Goal: Information Seeking & Learning: Learn about a topic

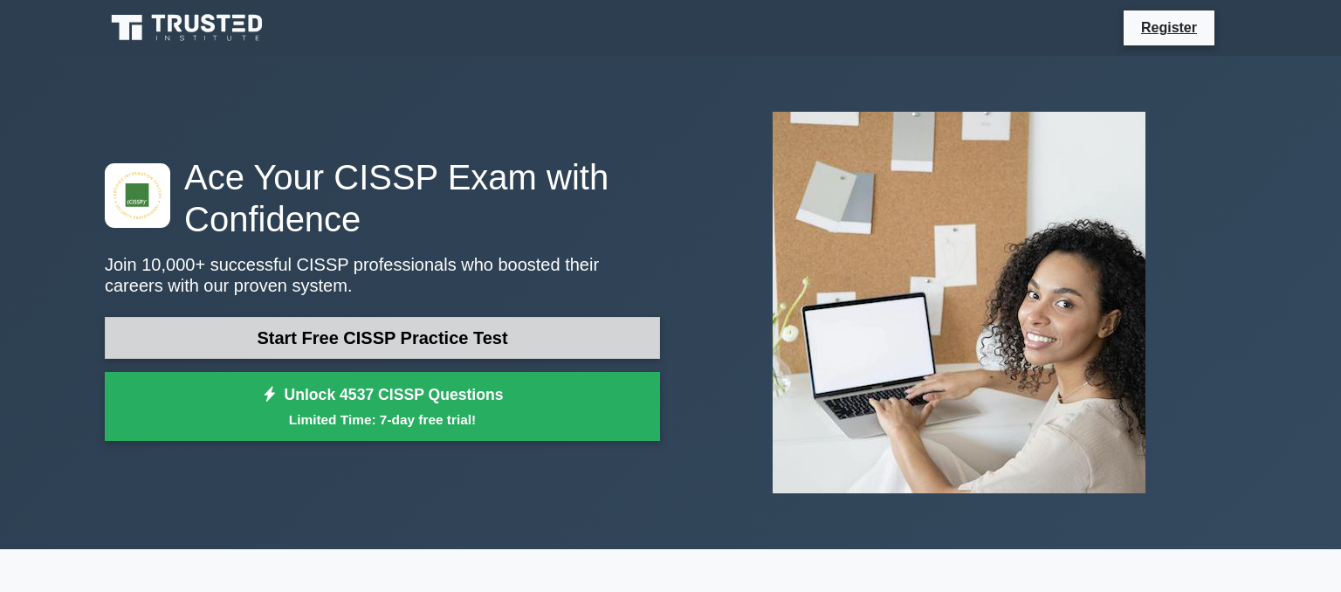
click at [432, 345] on link "Start Free CISSP Practice Test" at bounding box center [382, 338] width 555 height 42
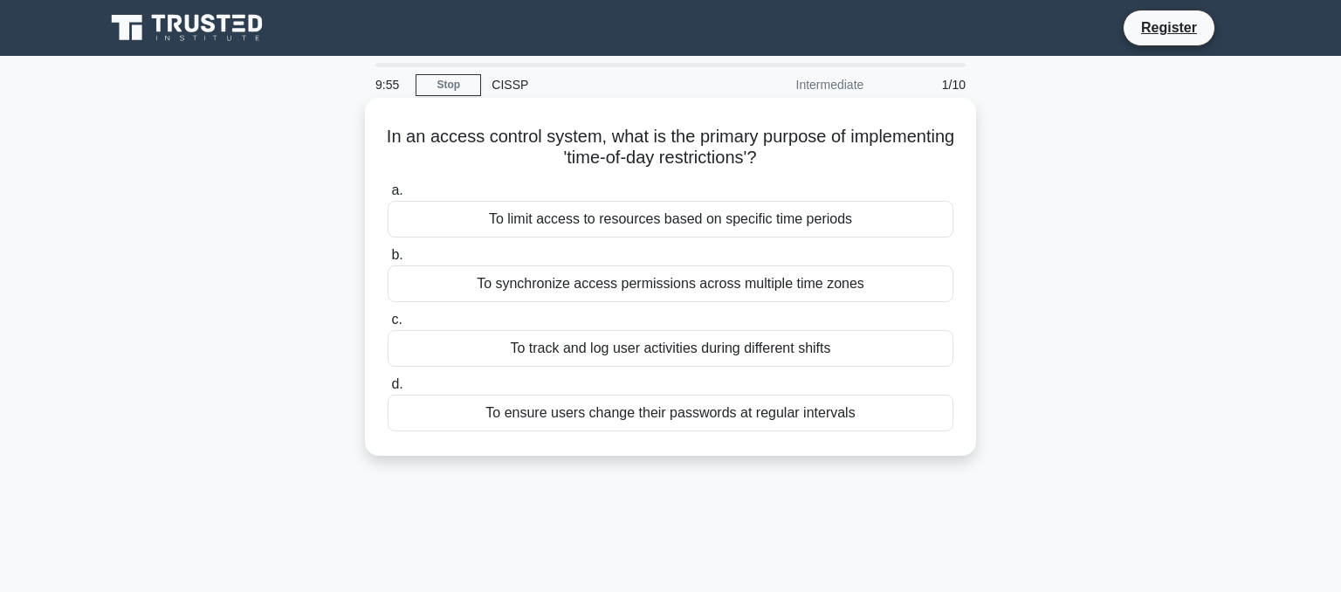
drag, startPoint x: 417, startPoint y: 131, endPoint x: 882, endPoint y: 171, distance: 467.2
click at [882, 171] on div "In an access control system, what is the primary purpose of implementing 'time-…" at bounding box center [670, 277] width 597 height 344
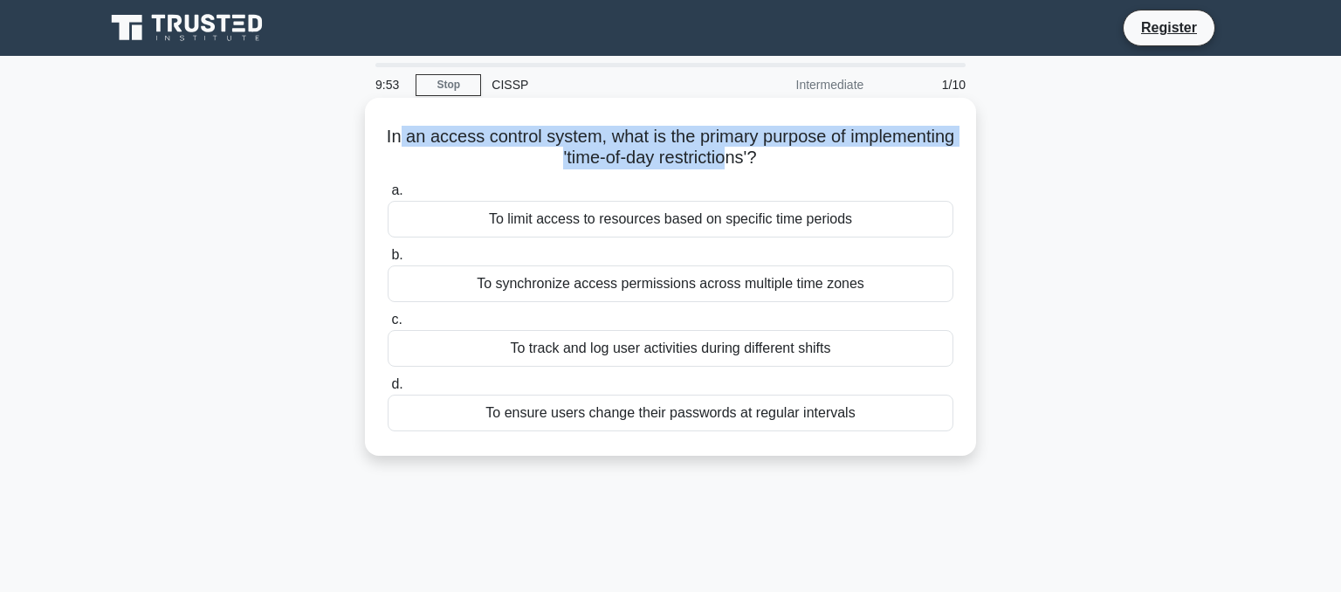
drag, startPoint x: 399, startPoint y: 143, endPoint x: 728, endPoint y: 159, distance: 329.6
click at [728, 159] on h5 "In an access control system, what is the primary purpose of implementing 'time-…" at bounding box center [670, 148] width 569 height 44
click at [617, 169] on h5 "In an access control system, what is the primary purpose of implementing 'time-…" at bounding box center [670, 148] width 569 height 44
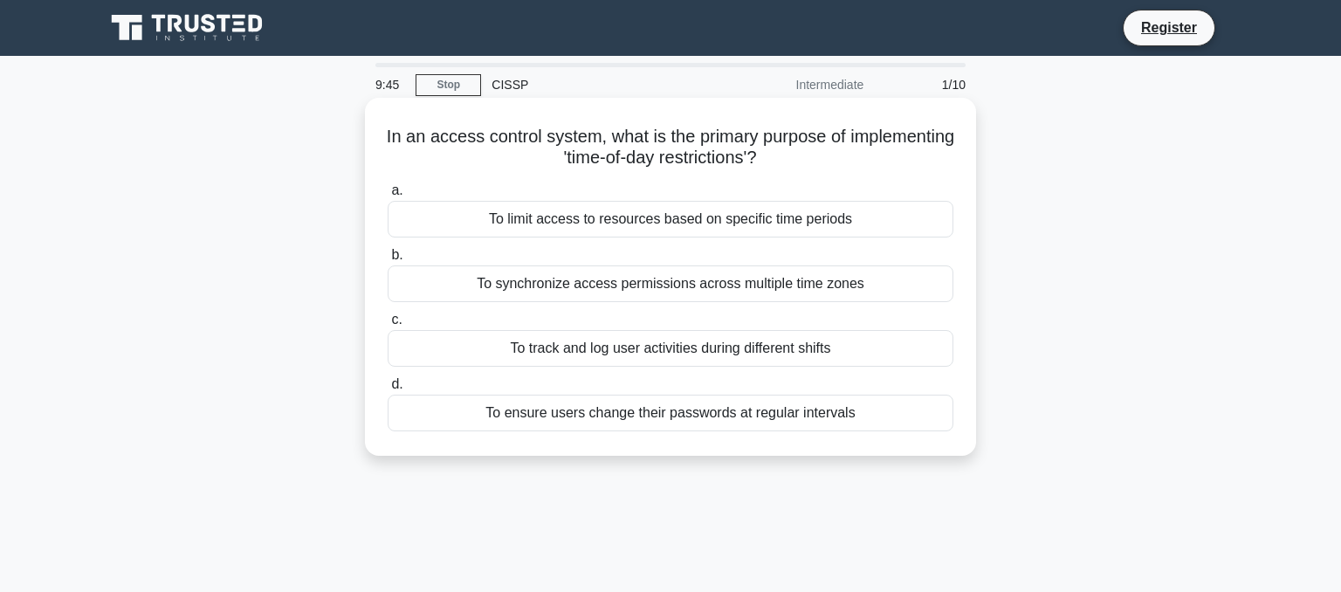
click at [532, 224] on div "To limit access to resources based on specific time periods" at bounding box center [671, 219] width 566 height 37
click at [388, 196] on input "a. To limit access to resources based on specific time periods" at bounding box center [388, 190] width 0 height 11
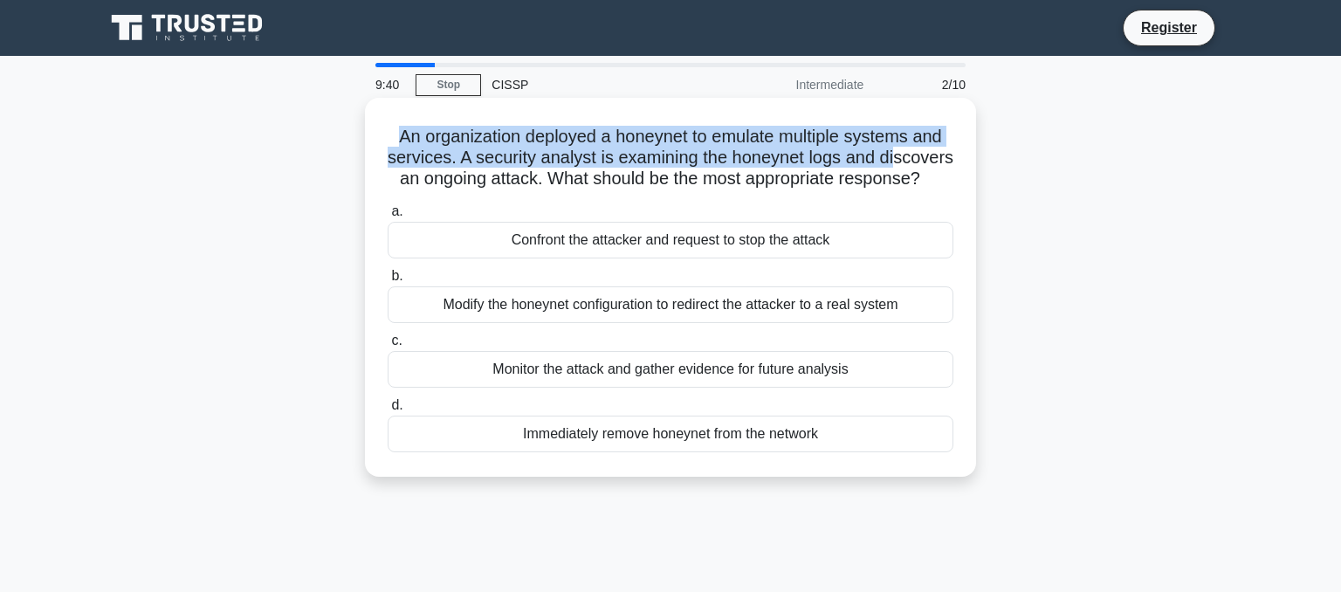
drag, startPoint x: 396, startPoint y: 138, endPoint x: 892, endPoint y: 160, distance: 495.6
click at [892, 160] on h5 "An organization deployed a honeynet to emulate multiple systems and services. A…" at bounding box center [670, 158] width 569 height 65
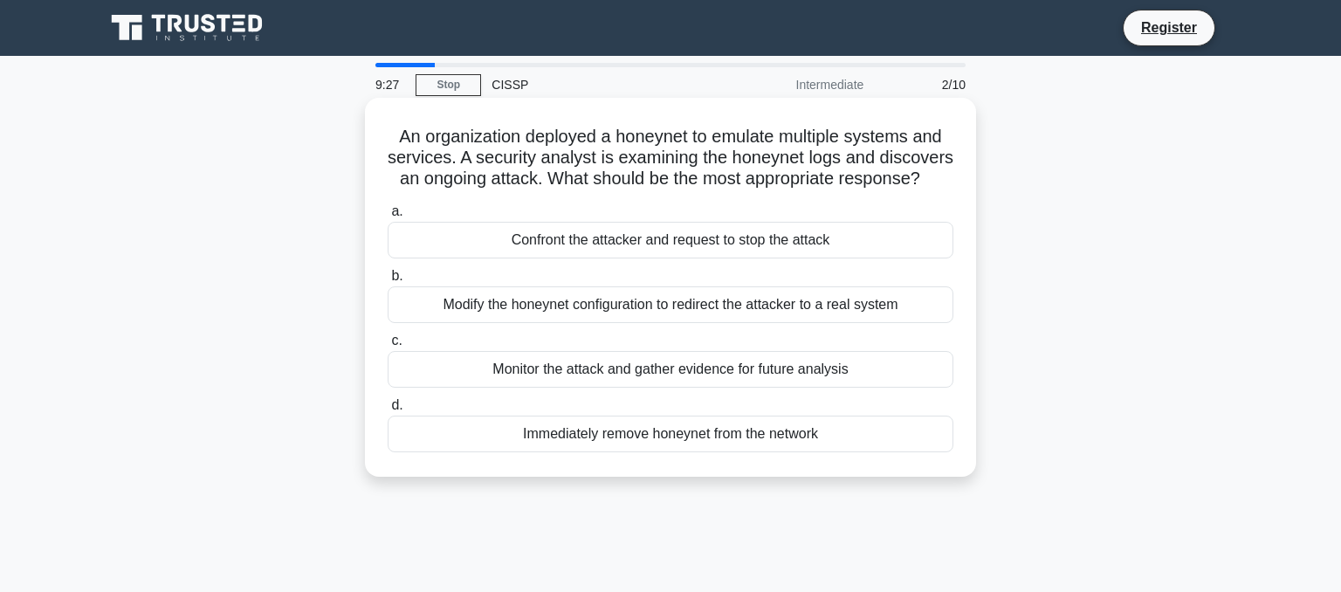
click at [627, 369] on div "Monitor the attack and gather evidence for future analysis" at bounding box center [671, 369] width 566 height 37
click at [388, 347] on input "c. Monitor the attack and gather evidence for future analysis" at bounding box center [388, 340] width 0 height 11
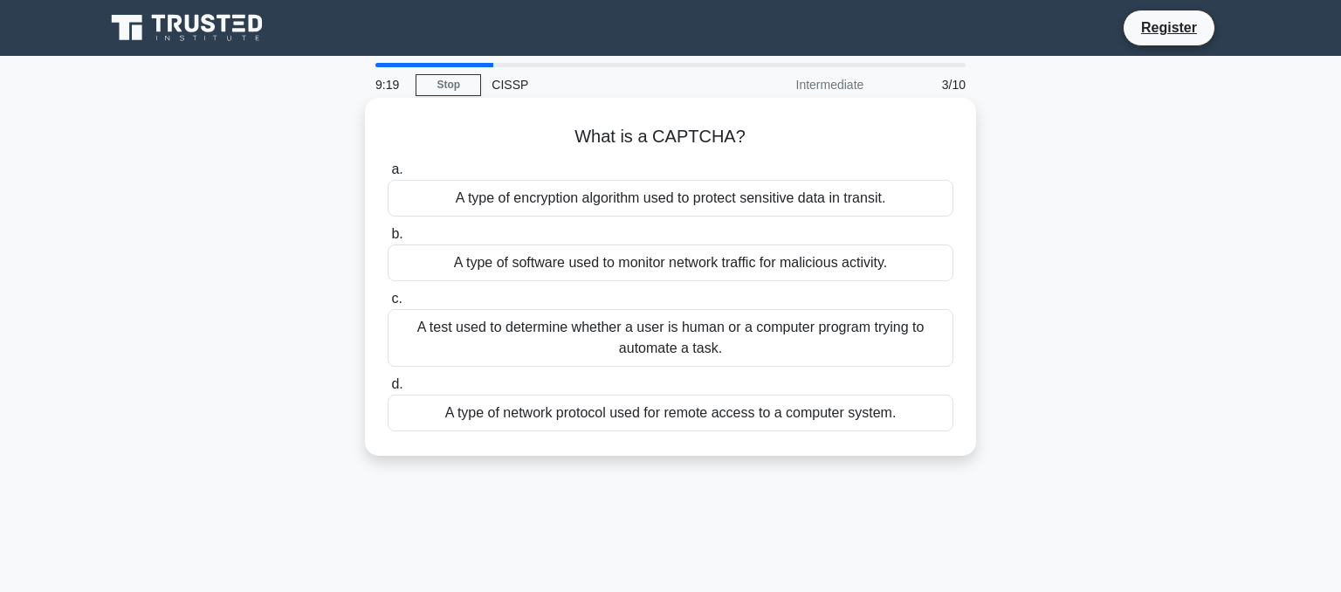
click at [527, 343] on div "A test used to determine whether a user is human or a computer program trying t…" at bounding box center [671, 338] width 566 height 58
click at [388, 305] on input "c. A test used to determine whether a user is human or a computer program tryin…" at bounding box center [388, 298] width 0 height 11
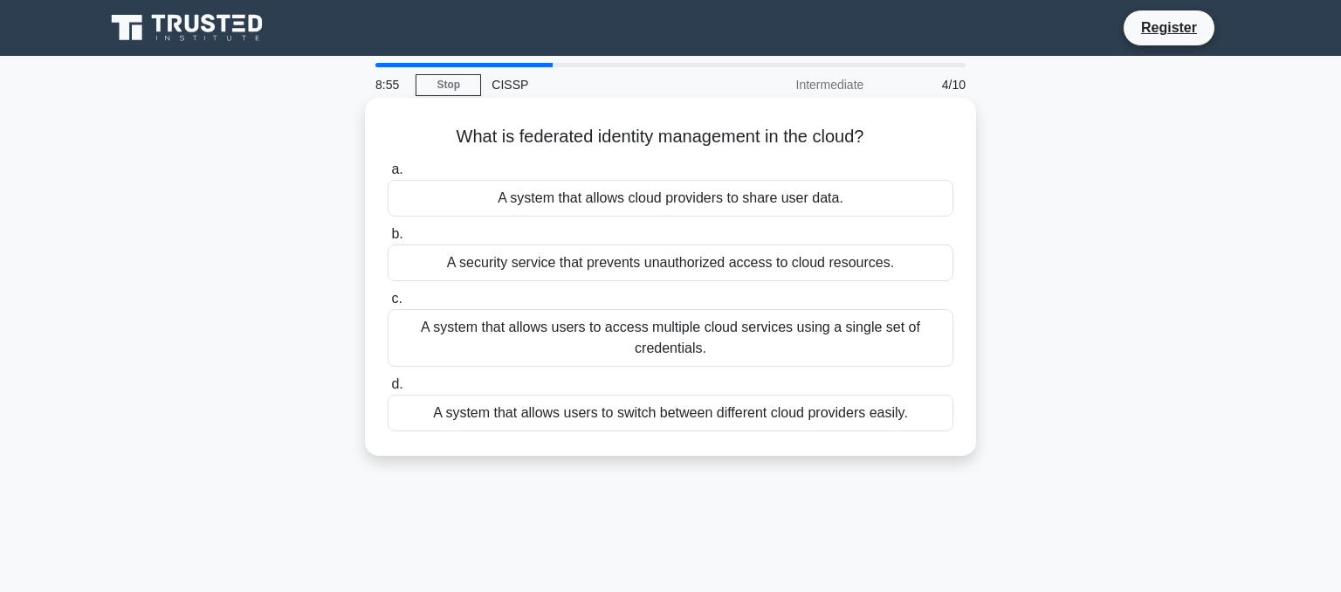
click at [721, 254] on div "A security service that prevents unauthorized access to cloud resources." at bounding box center [671, 263] width 566 height 37
click at [388, 240] on input "b. A security service that prevents unauthorized access to cloud resources." at bounding box center [388, 234] width 0 height 11
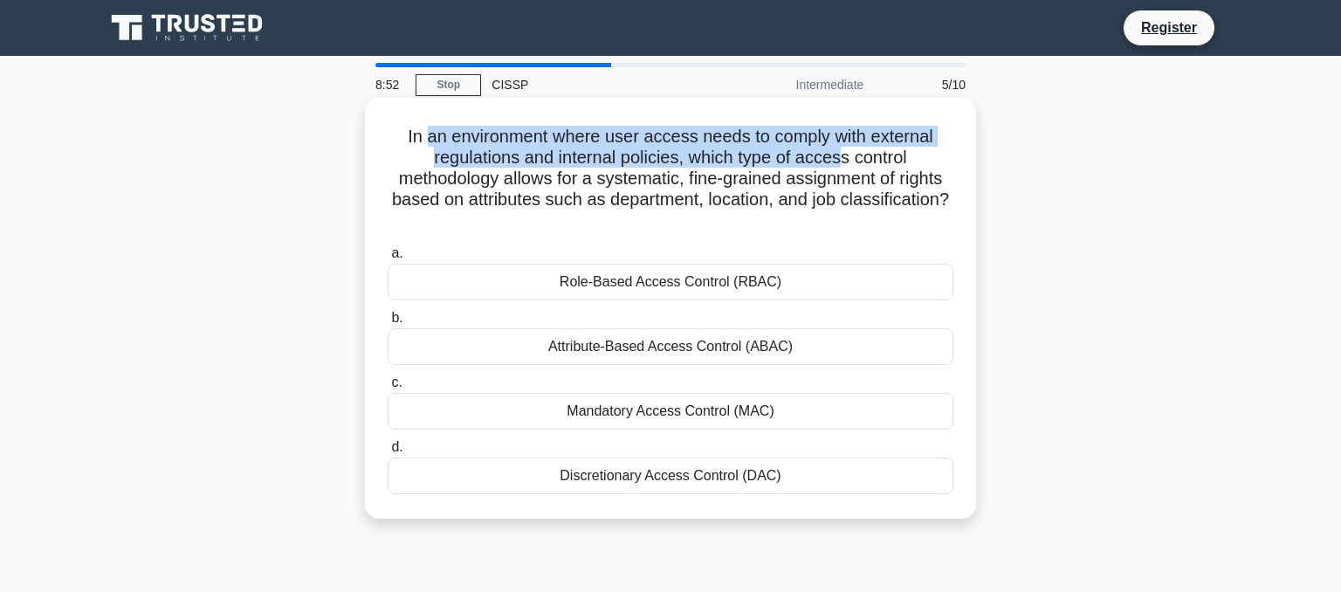
drag, startPoint x: 432, startPoint y: 145, endPoint x: 834, endPoint y: 164, distance: 402.2
click at [840, 163] on h5 "In an environment where user access needs to comply with external regulations a…" at bounding box center [670, 179] width 569 height 107
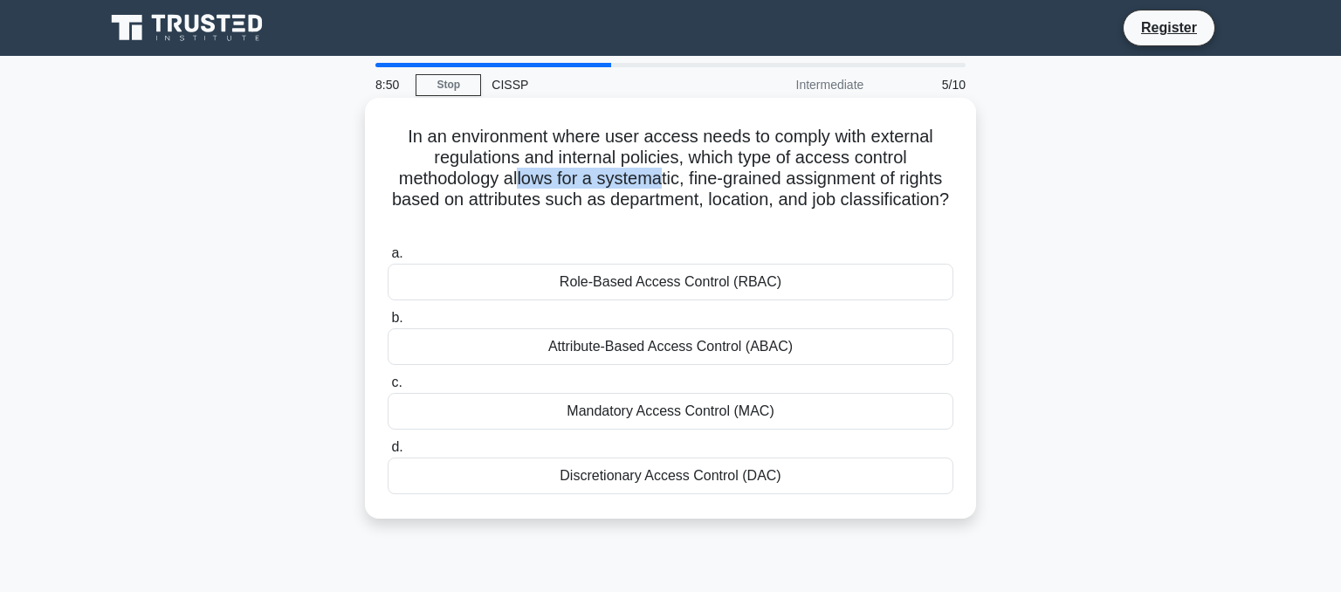
drag, startPoint x: 664, startPoint y: 178, endPoint x: 520, endPoint y: 188, distance: 144.4
click at [520, 188] on h5 "In an environment where user access needs to comply with external regulations a…" at bounding box center [670, 179] width 569 height 107
click at [534, 197] on h5 "In an environment where user access needs to comply with external regulations a…" at bounding box center [670, 179] width 569 height 107
click at [704, 285] on div "Role-Based Access Control (RBAC)" at bounding box center [671, 282] width 566 height 37
click at [388, 259] on input "a. Role-Based Access Control (RBAC)" at bounding box center [388, 253] width 0 height 11
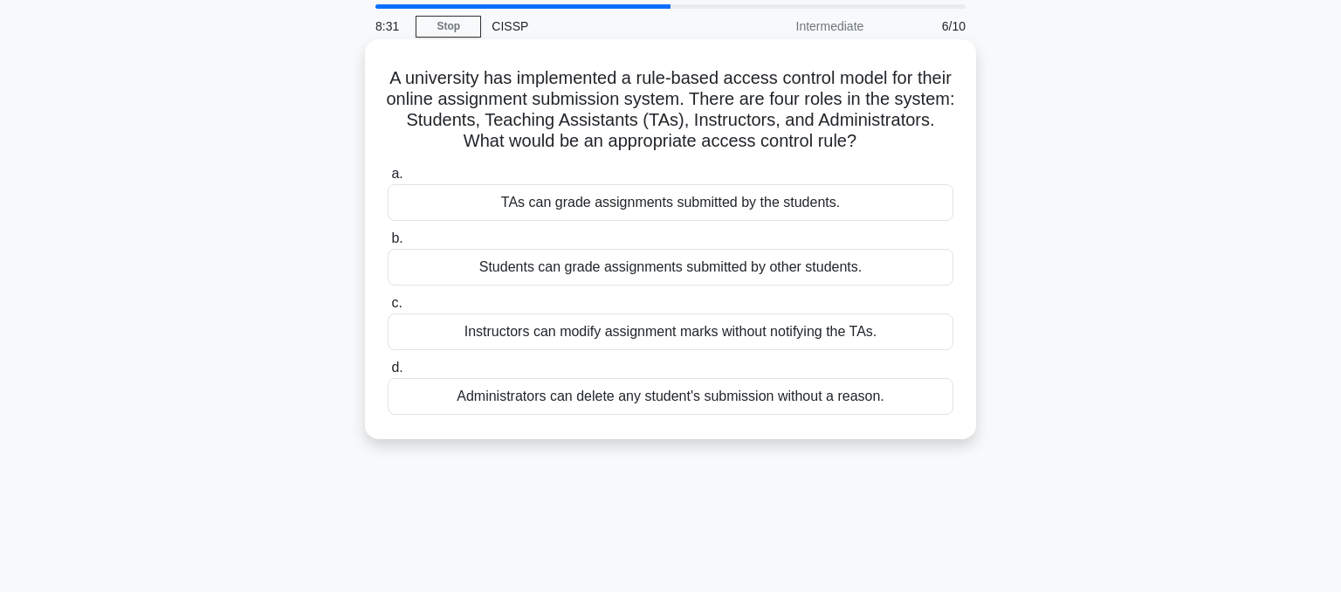
scroll to position [92, 0]
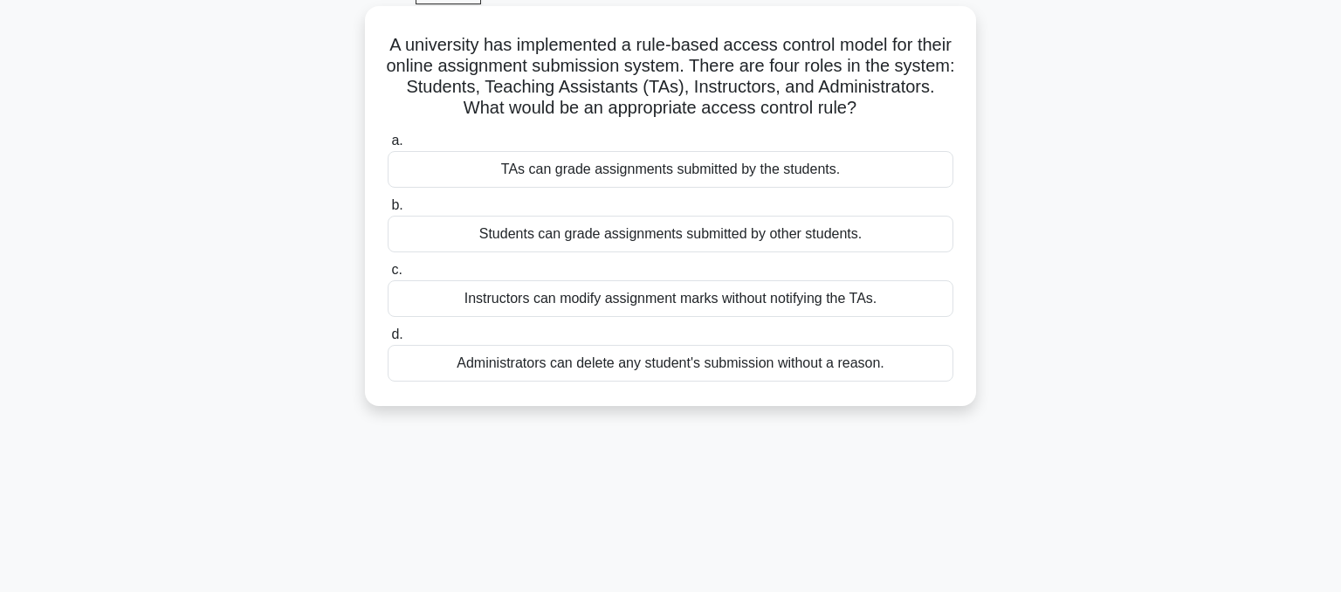
click at [688, 305] on div "Instructors can modify assignment marks without notifying the TAs." at bounding box center [671, 298] width 566 height 37
click at [658, 302] on div "Instructors can modify assignment marks without notifying the TAs." at bounding box center [671, 298] width 566 height 37
click at [388, 276] on input "c. Instructors can modify assignment marks without notifying the TAs." at bounding box center [388, 270] width 0 height 11
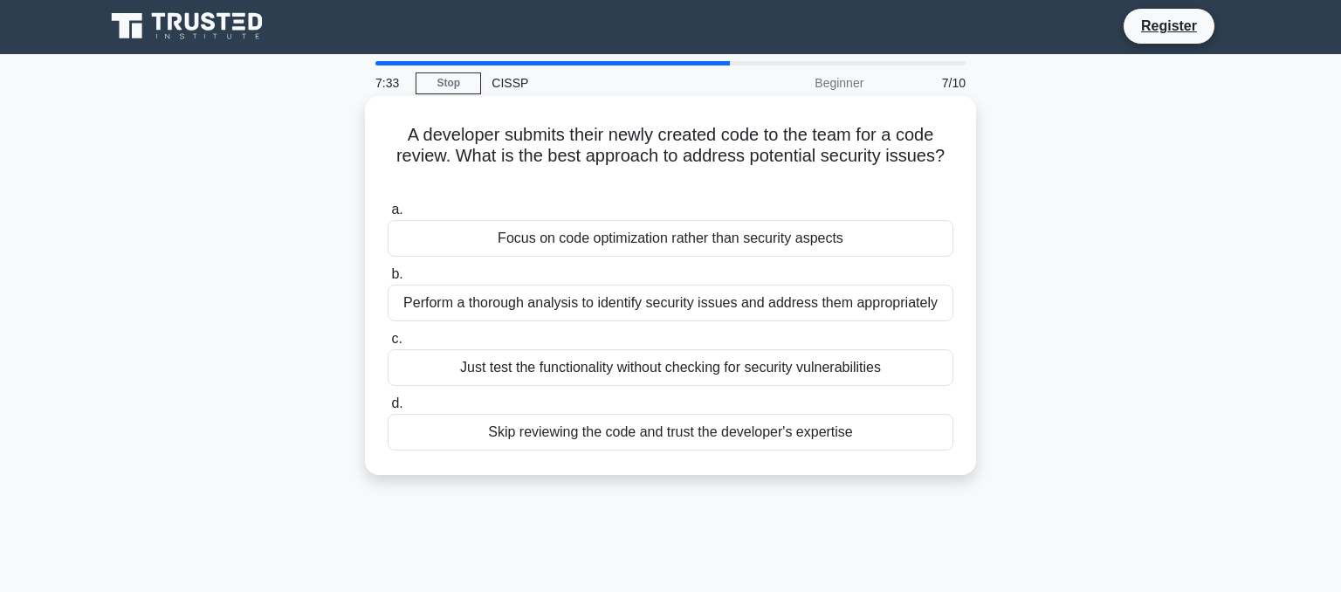
scroll to position [0, 0]
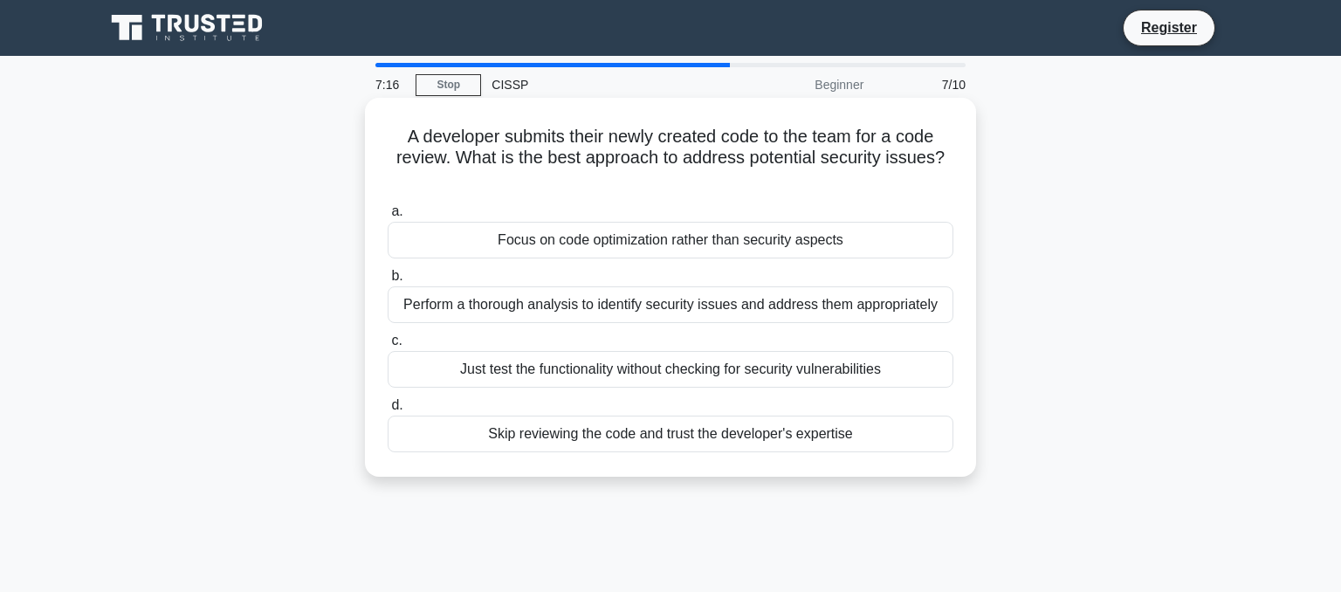
click at [617, 293] on div "Perform a thorough analysis to identify security issues and address them approp…" at bounding box center [671, 304] width 566 height 37
click at [388, 282] on input "b. Perform a thorough analysis to identify security issues and address them app…" at bounding box center [388, 276] width 0 height 11
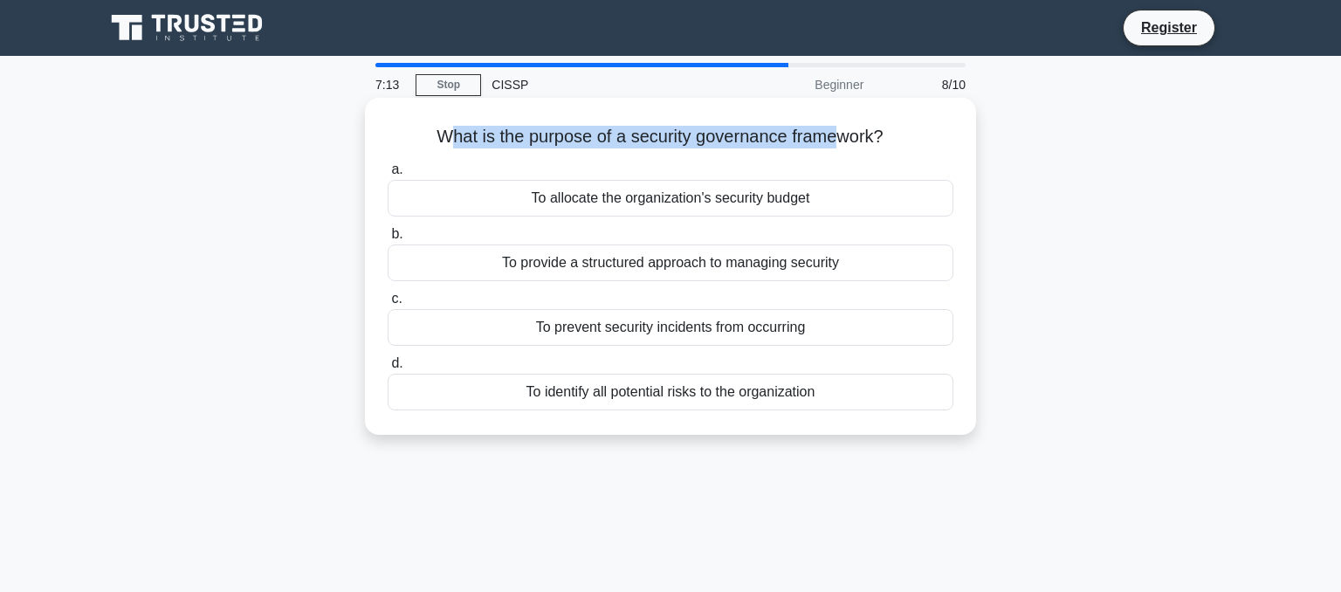
drag, startPoint x: 449, startPoint y: 140, endPoint x: 836, endPoint y: 150, distance: 387.0
click at [836, 150] on div "What is the purpose of a security governance framework? .spinner_0XTQ{transform…" at bounding box center [670, 266] width 597 height 323
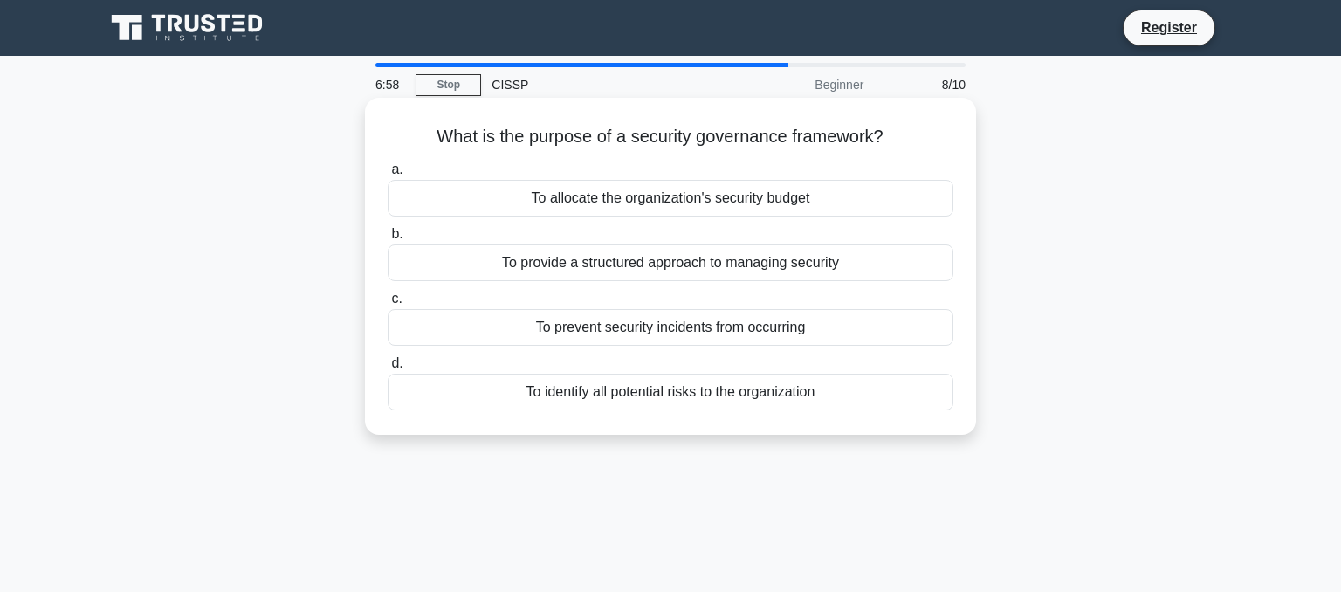
click at [753, 266] on div "To provide a structured approach to managing security" at bounding box center [671, 263] width 566 height 37
click at [388, 240] on input "b. To provide a structured approach to managing security" at bounding box center [388, 234] width 0 height 11
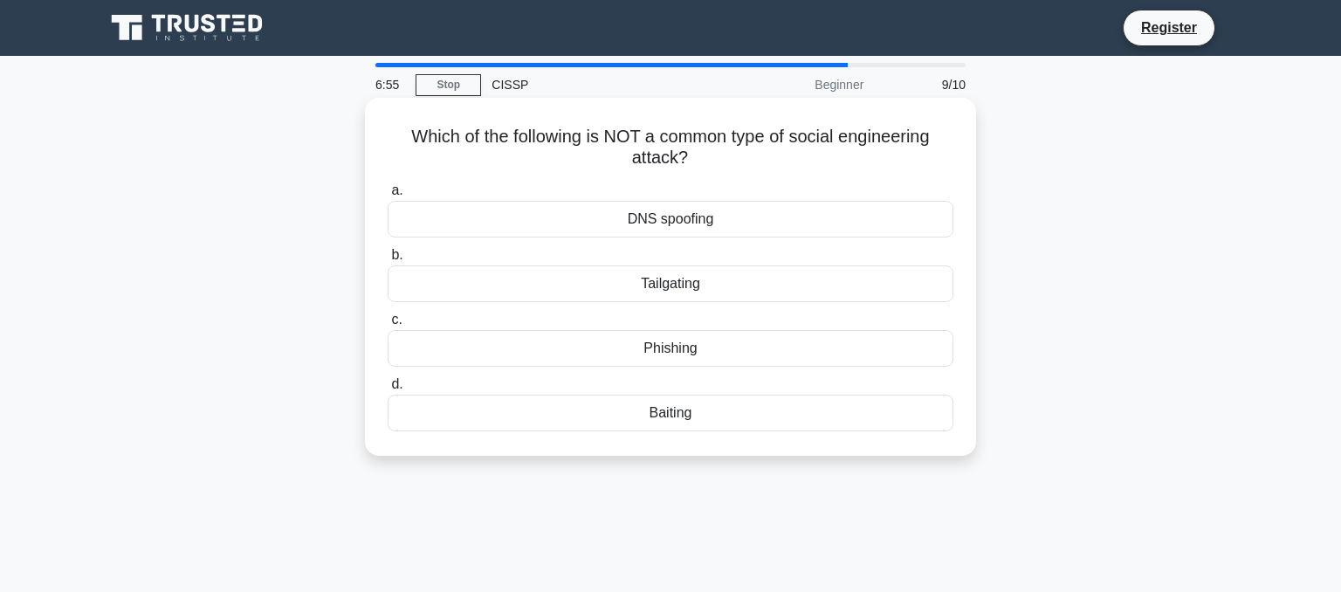
drag, startPoint x: 538, startPoint y: 141, endPoint x: 710, endPoint y: 159, distance: 173.0
click at [710, 159] on h5 "Which of the following is NOT a common type of social engineering attack? .spin…" at bounding box center [670, 148] width 569 height 44
click at [801, 290] on div "Tailgating" at bounding box center [671, 283] width 566 height 37
click at [388, 261] on input "b. Tailgating" at bounding box center [388, 255] width 0 height 11
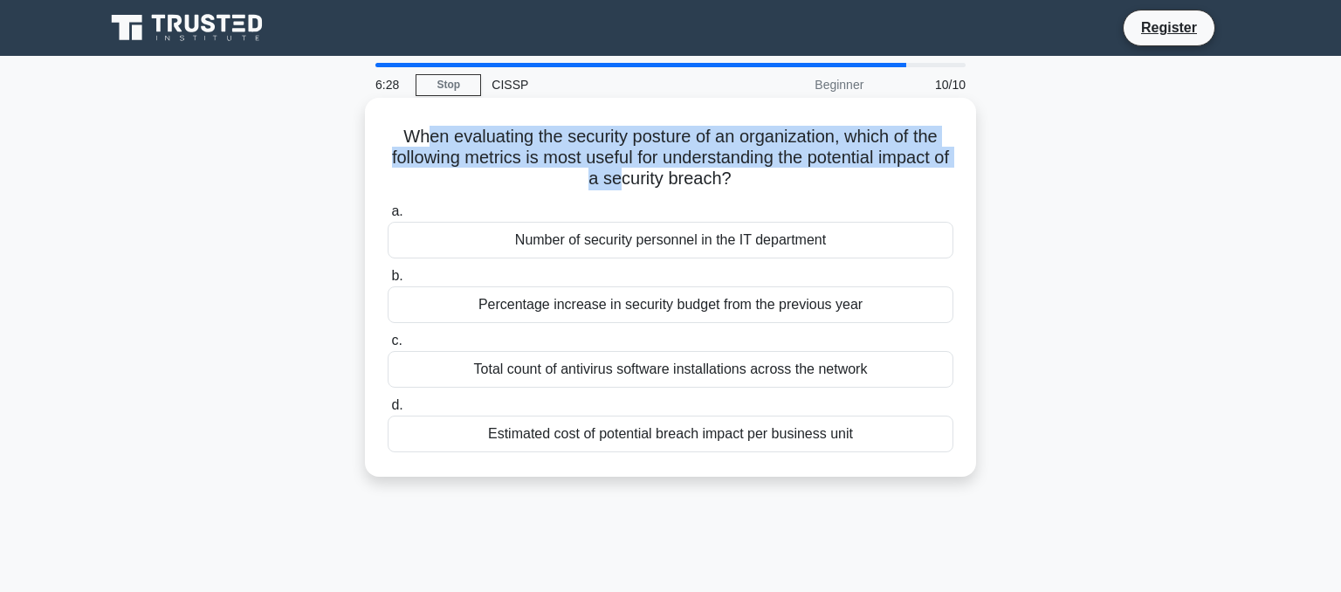
drag, startPoint x: 435, startPoint y: 139, endPoint x: 617, endPoint y: 176, distance: 185.5
click at [617, 176] on h5 "When evaluating the security posture of an organization, which of the following…" at bounding box center [670, 158] width 569 height 65
click at [454, 155] on h5 "When evaluating the security posture of an organization, which of the following…" at bounding box center [670, 158] width 569 height 65
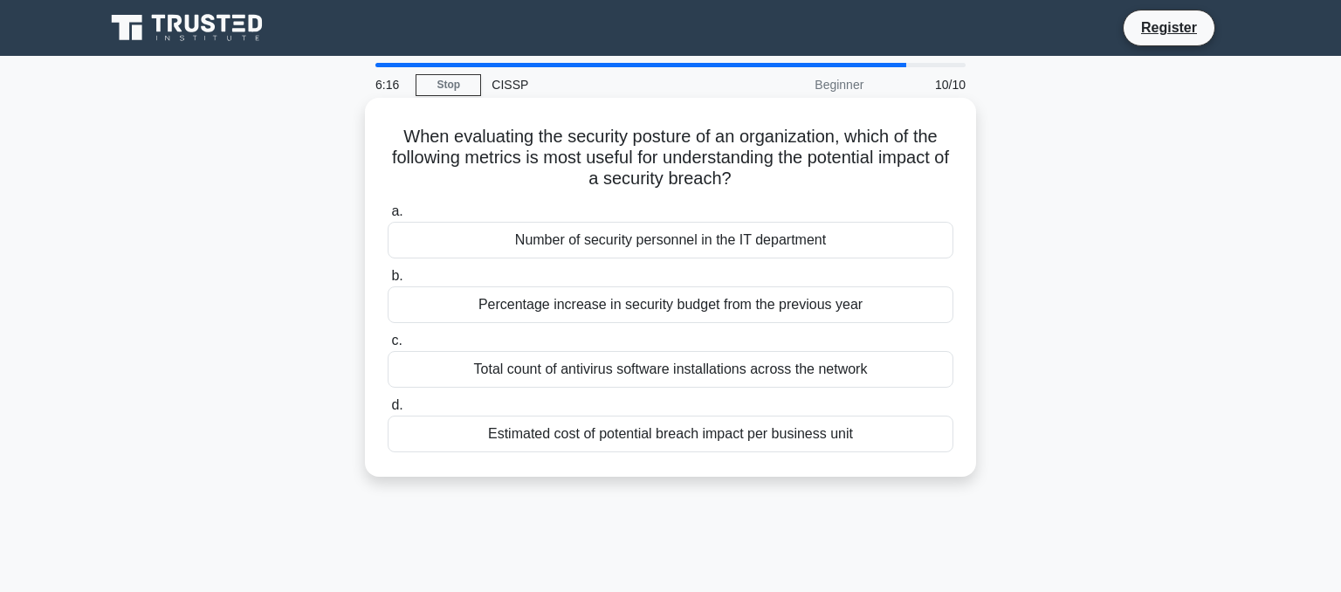
click at [562, 432] on div "Estimated cost of potential breach impact per business unit" at bounding box center [671, 434] width 566 height 37
click at [388, 411] on input "d. Estimated cost of potential breach impact per business unit" at bounding box center [388, 405] width 0 height 11
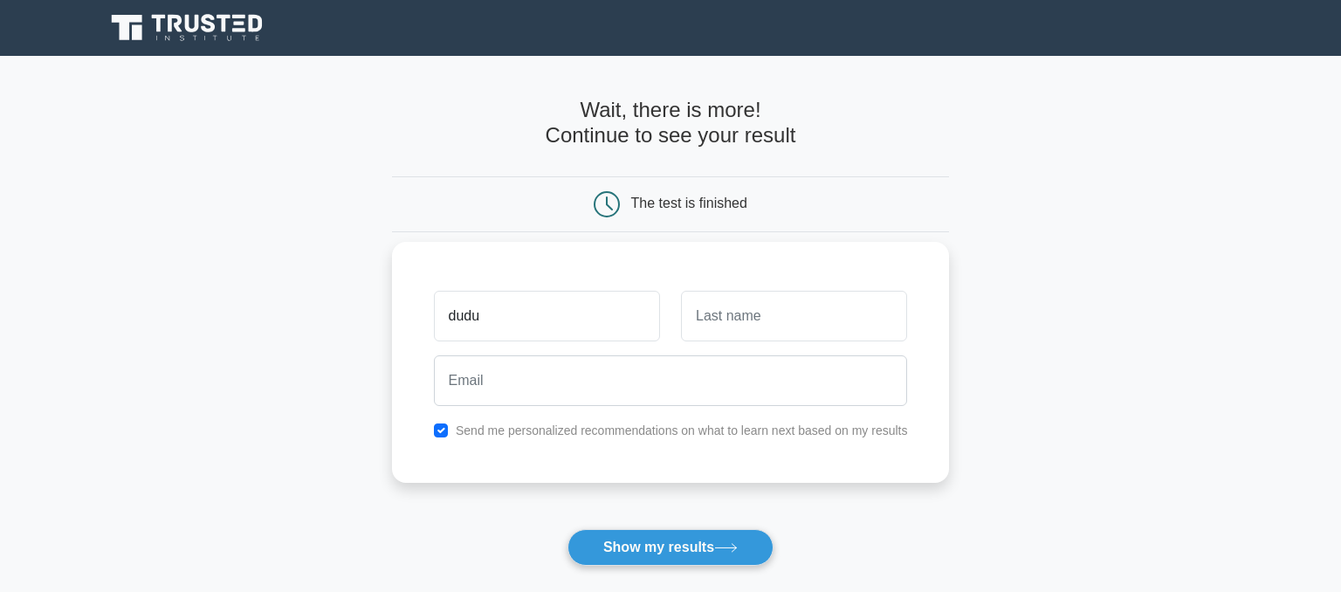
type input "dudu"
type input "chicken"
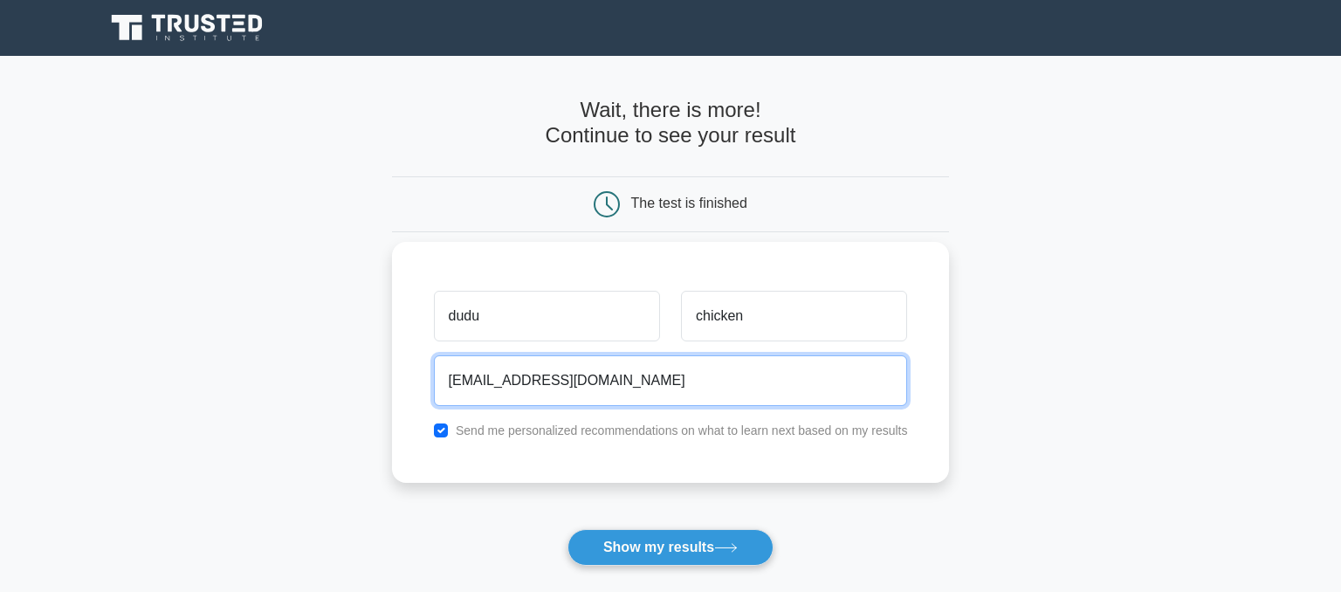
type input "pizzapasta987@gmail.com"
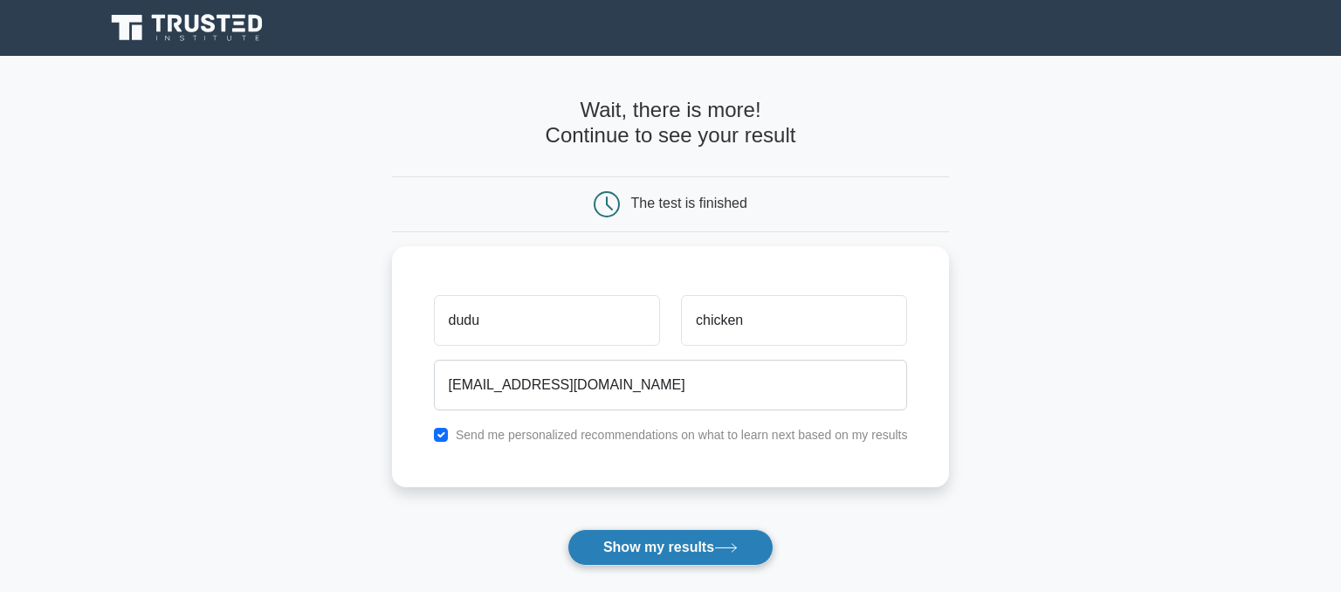
click at [703, 557] on button "Show my results" at bounding box center [671, 547] width 206 height 37
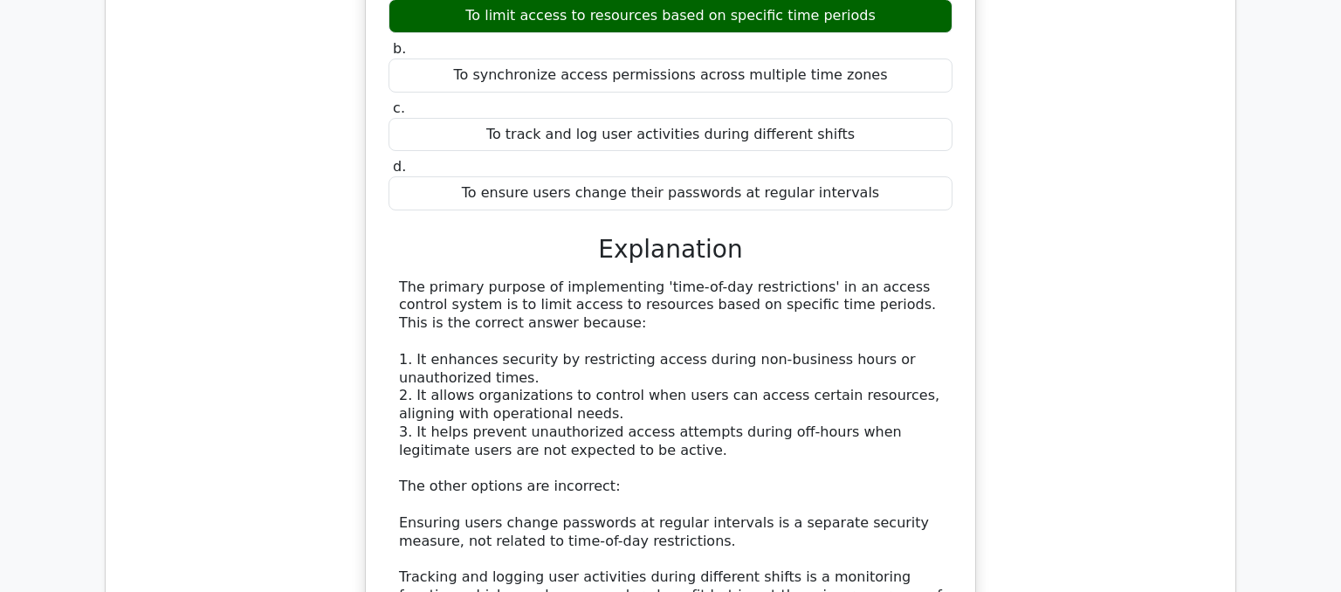
scroll to position [2490, 0]
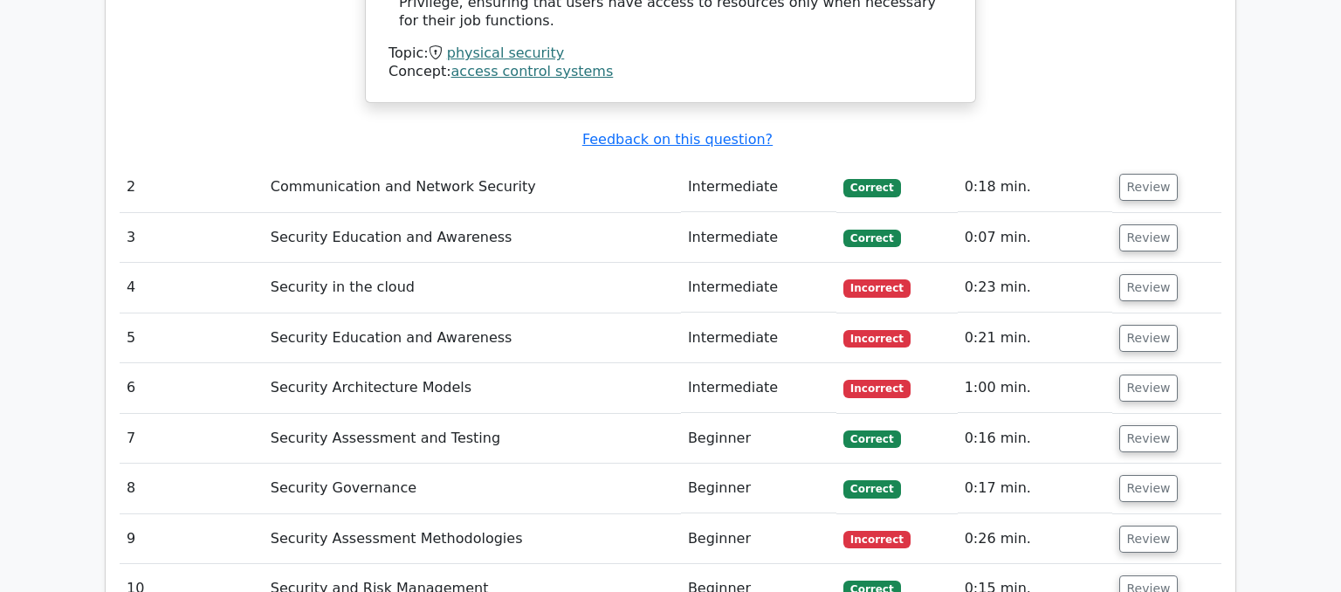
click at [355, 263] on td "Security in the cloud" at bounding box center [472, 288] width 417 height 50
click at [350, 514] on td "Security Assessment Methodologies" at bounding box center [472, 539] width 417 height 50
click at [1136, 526] on button "Review" at bounding box center [1149, 539] width 59 height 27
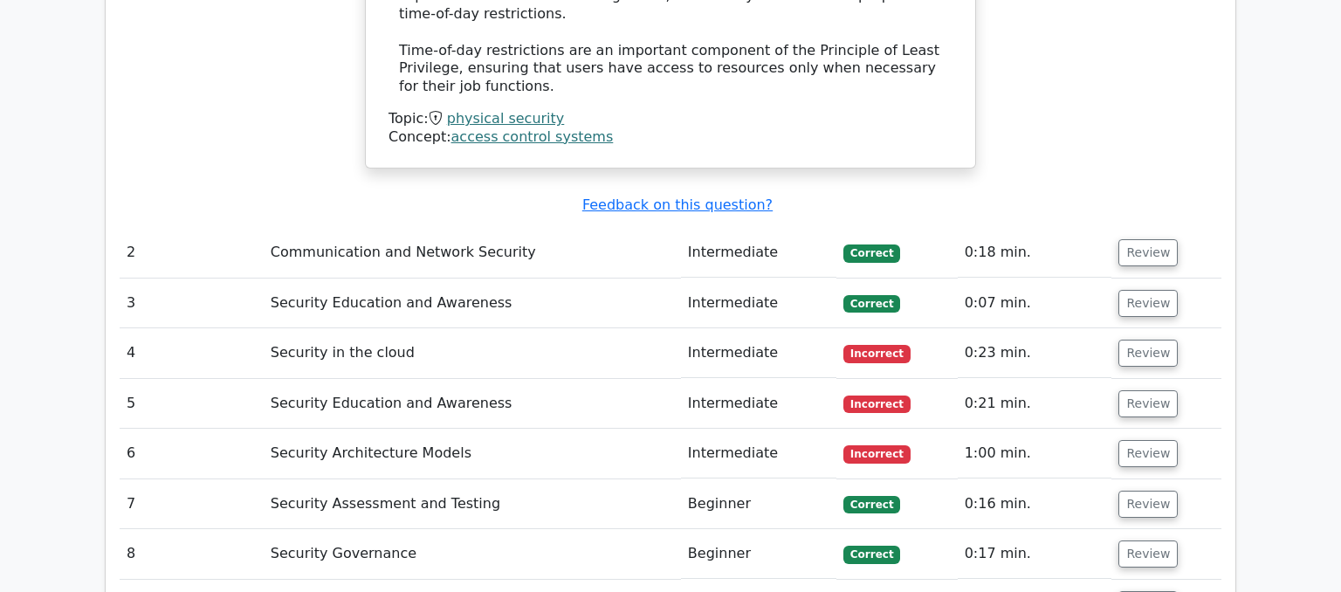
scroll to position [2397, 0]
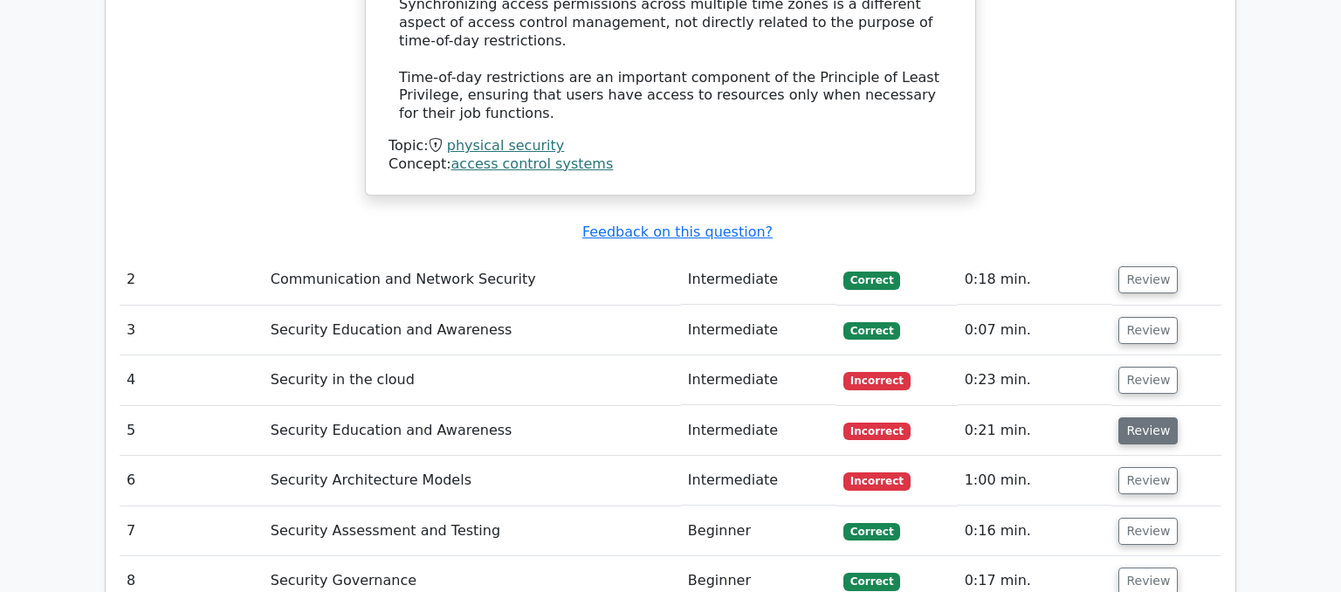
click at [1140, 417] on button "Review" at bounding box center [1148, 430] width 59 height 27
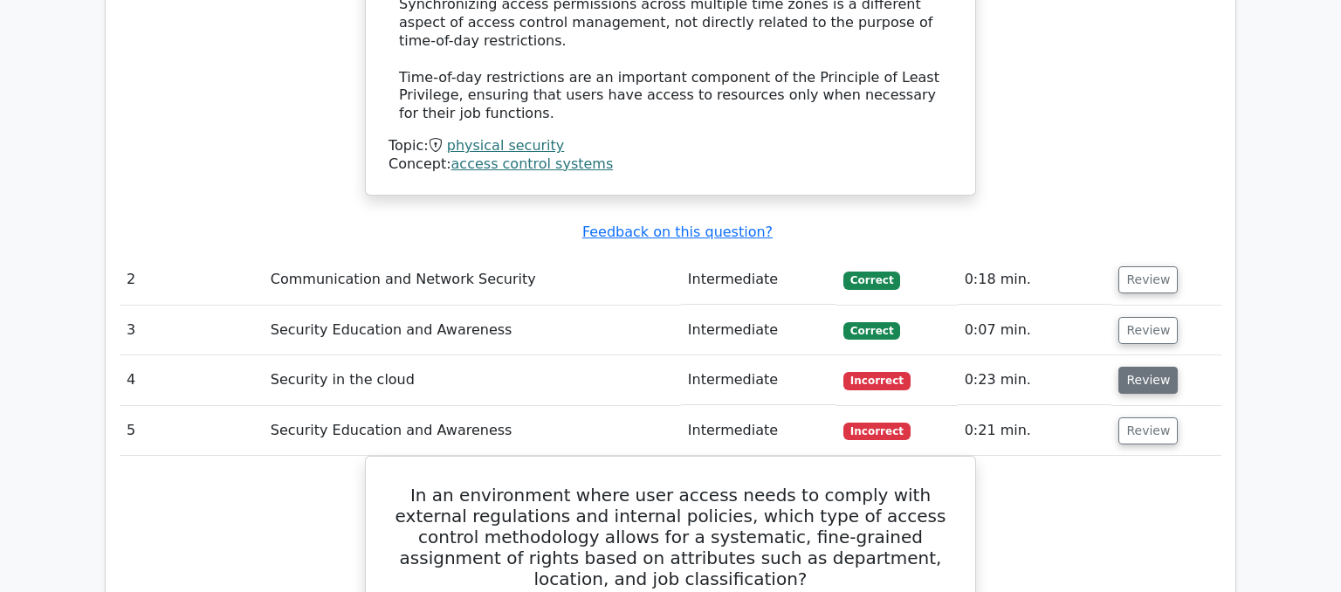
click at [1137, 367] on button "Review" at bounding box center [1148, 380] width 59 height 27
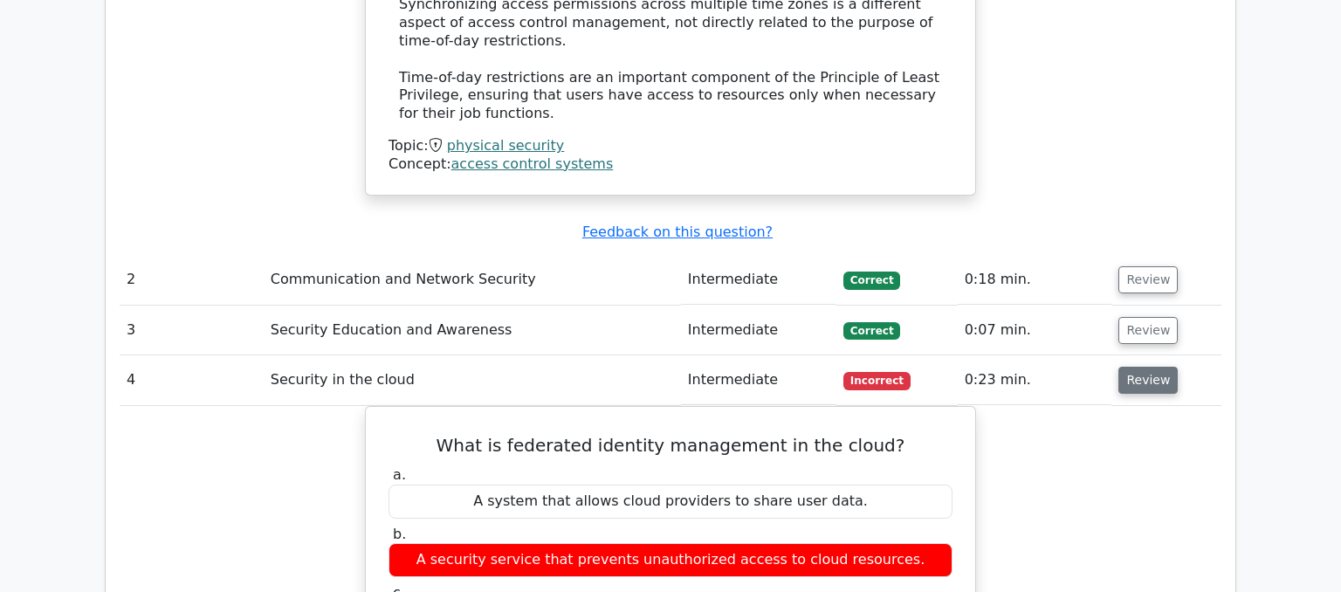
click at [1130, 367] on button "Review" at bounding box center [1148, 380] width 59 height 27
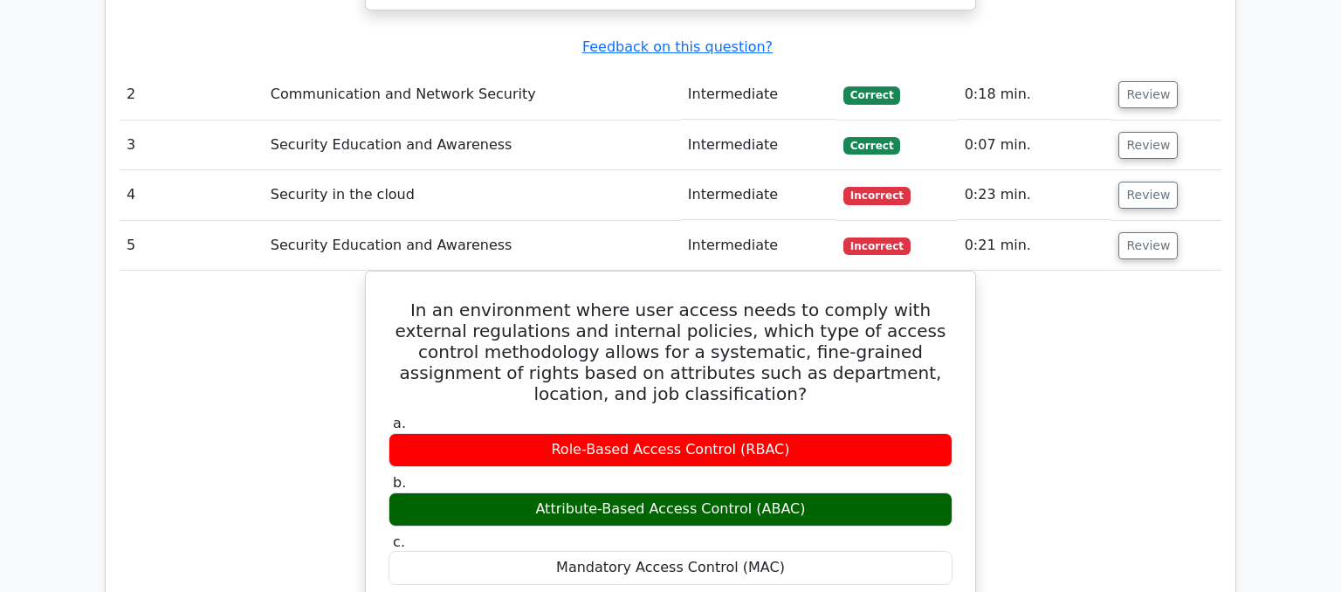
scroll to position [2581, 0]
